Goal: Task Accomplishment & Management: Use online tool/utility

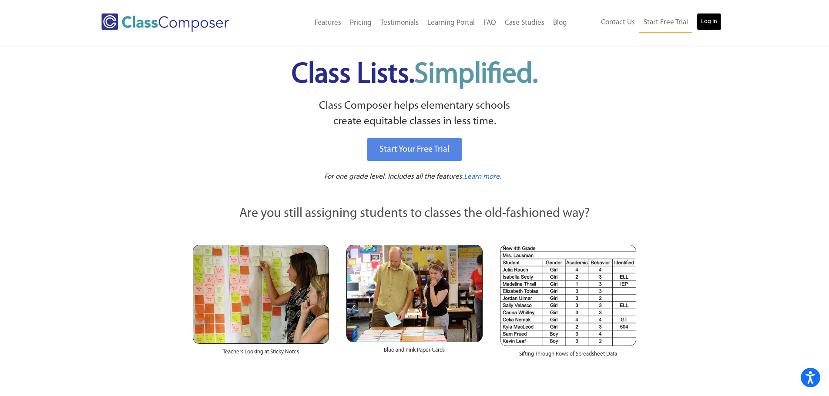
click at [701, 19] on link "Log In" at bounding box center [709, 21] width 25 height 17
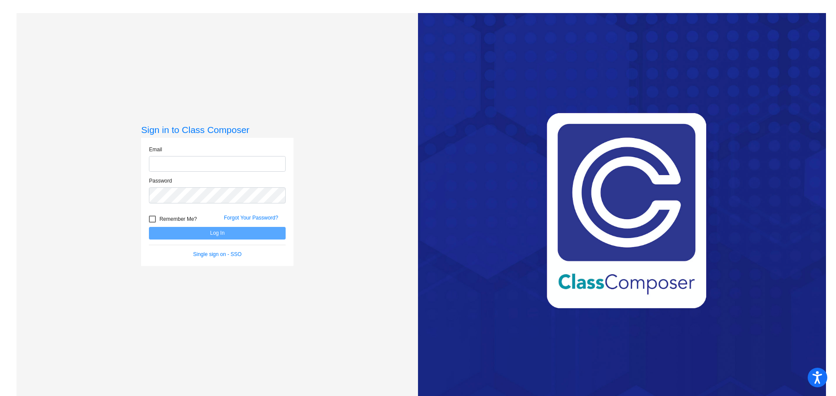
type input "[EMAIL_ADDRESS][DOMAIN_NAME]"
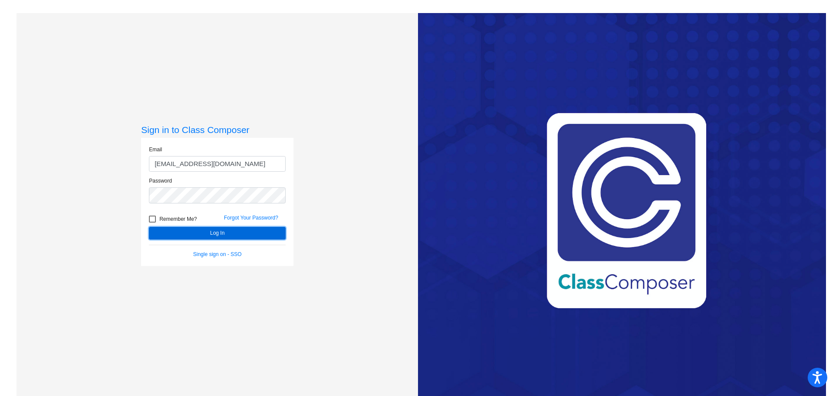
click at [235, 233] on button "Log In" at bounding box center [217, 233] width 137 height 13
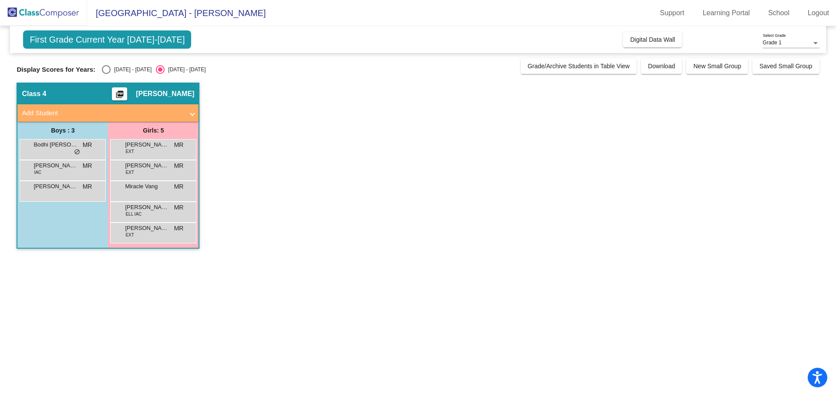
click at [107, 69] on div "Select an option" at bounding box center [106, 69] width 9 height 9
click at [106, 74] on input "[DATE] - [DATE]" at bounding box center [106, 74] width 0 height 0
radio input "true"
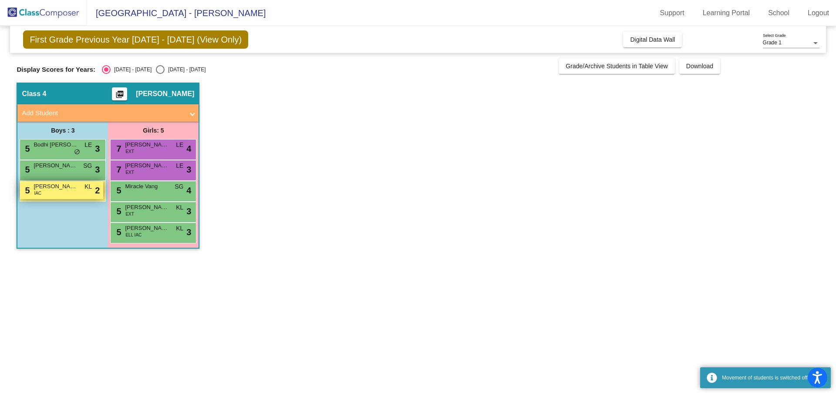
click at [69, 193] on div "5 [PERSON_NAME] IAC KL lock do_not_disturb_alt 2" at bounding box center [61, 190] width 83 height 18
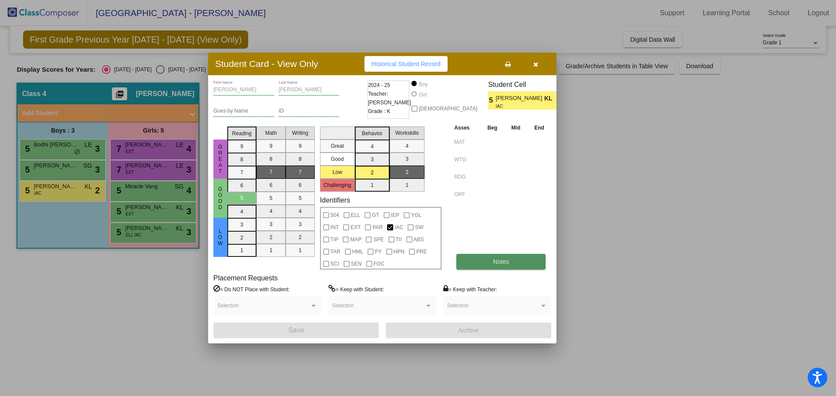
click at [470, 261] on button "Notes" at bounding box center [500, 262] width 89 height 16
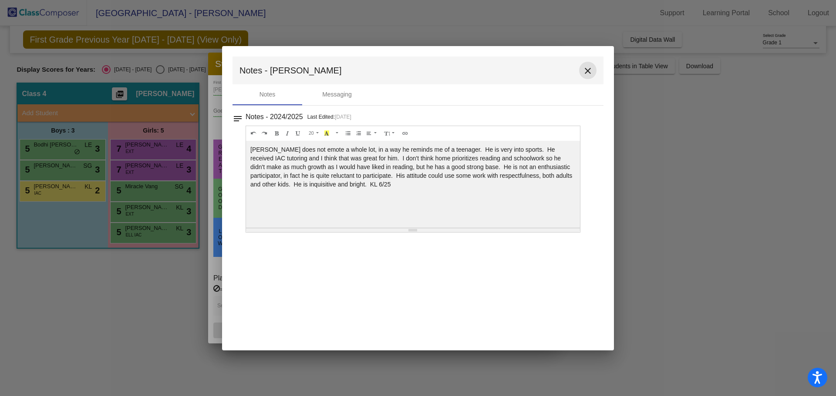
click at [589, 69] on mat-icon "close" at bounding box center [587, 71] width 10 height 10
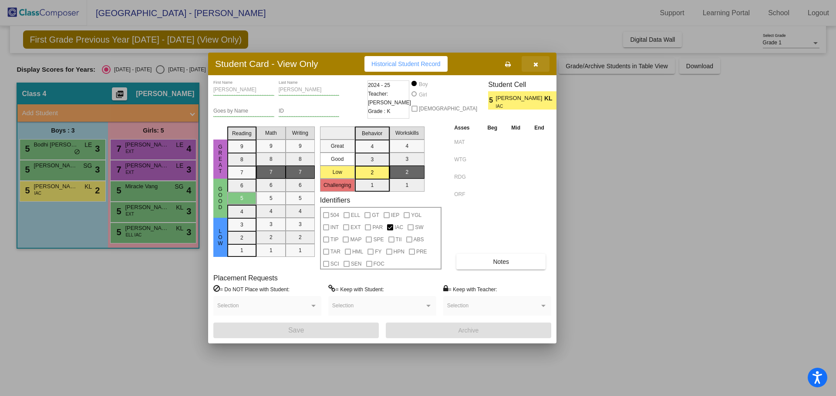
click at [535, 66] on icon "button" at bounding box center [535, 64] width 5 height 6
